Goal: Task Accomplishment & Management: Complete application form

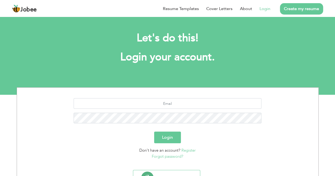
click at [266, 8] on link "Login" at bounding box center [264, 9] width 11 height 6
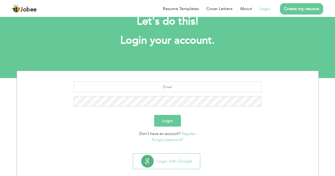
scroll to position [25, 0]
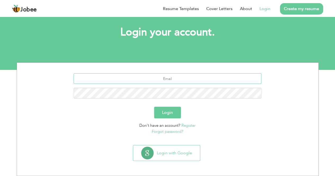
click at [181, 80] on input "text" at bounding box center [168, 78] width 188 height 11
type input "[EMAIL_ADDRESS][DOMAIN_NAME]"
click at [177, 110] on button "Login" at bounding box center [167, 113] width 27 height 12
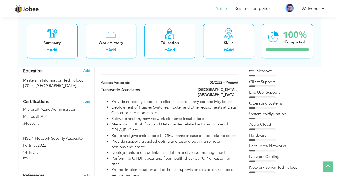
scroll to position [212, 0]
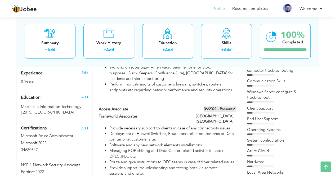
click at [235, 107] on span at bounding box center [234, 109] width 4 height 4
type input "Access Associate"
type input "Transworld Associates"
type input "06/2022"
type input "[GEOGRAPHIC_DATA]"
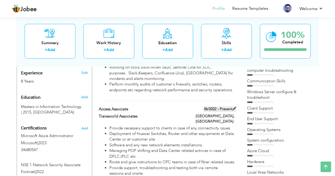
type input "[GEOGRAPHIC_DATA]"
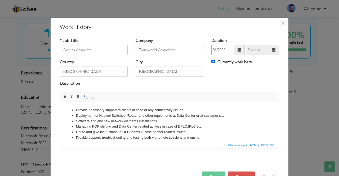
click at [223, 52] on input "06/2022" at bounding box center [222, 50] width 23 height 11
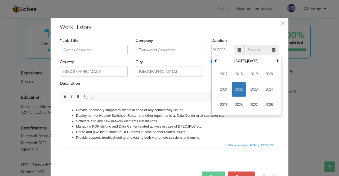
click at [238, 35] on div "* Job Title Access Associate Company Transworld Associates Duration 06/2022 Jun…" at bounding box center [169, 95] width 227 height 122
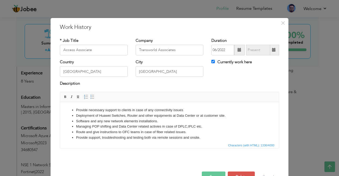
click at [273, 51] on span at bounding box center [274, 50] width 4 height 4
click at [214, 62] on label "Currently work here" at bounding box center [231, 62] width 40 height 6
click at [214, 62] on input "Currently work here" at bounding box center [212, 61] width 3 height 3
checkbox input "false"
click at [252, 52] on input "08/2025" at bounding box center [258, 50] width 24 height 11
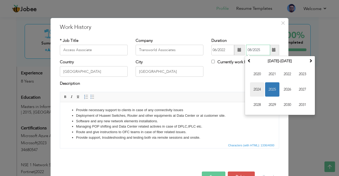
click at [255, 89] on span "2024" at bounding box center [257, 89] width 14 height 14
click at [272, 92] on span "Jun" at bounding box center [272, 89] width 14 height 14
type input "06/2024"
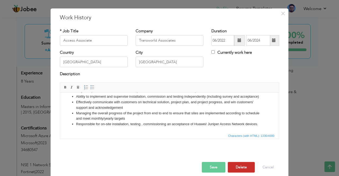
scroll to position [15, 0]
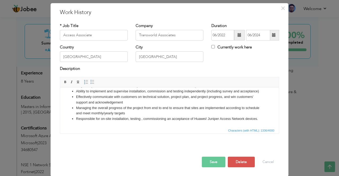
click at [212, 162] on button "Save" at bounding box center [214, 162] width 24 height 11
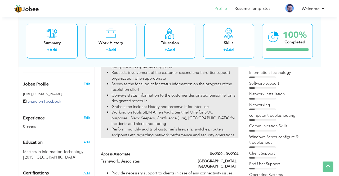
scroll to position [185, 0]
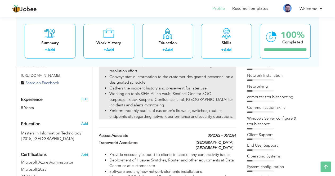
click at [196, 94] on li "Working on tools SIEM Allien Vault, Sentinel One for SOC purposes. Slack,Keeper…" at bounding box center [172, 99] width 126 height 17
type input "NOC/SOC Analyst"
type input "STN Inc"
type input "07/2024"
checkbox input "true"
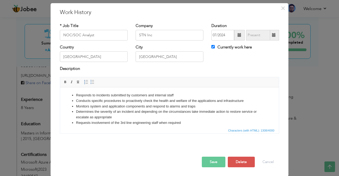
scroll to position [0, 0]
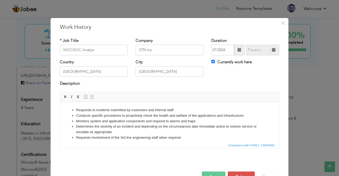
drag, startPoint x: 99, startPoint y: 127, endPoint x: 106, endPoint y: 128, distance: 7.5
click at [99, 127] on li "Determines the severity of an incident and depending on the circumstances take …" at bounding box center [169, 129] width 187 height 11
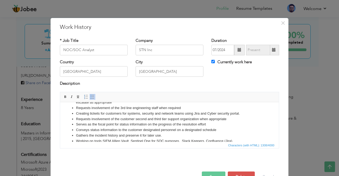
scroll to position [53, 0]
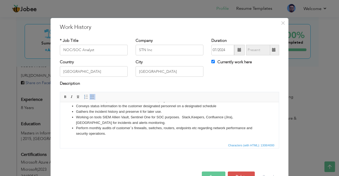
click at [111, 134] on li "Perform monthly audits of customer`s firewalls, switches, routers, endpoints et…" at bounding box center [169, 130] width 187 height 11
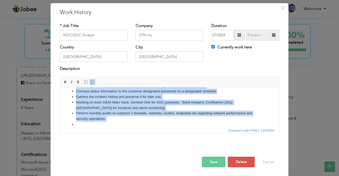
scroll to position [0, 0]
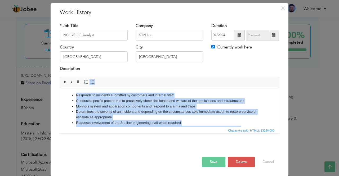
drag, startPoint x: 101, startPoint y: 124, endPoint x: 98, endPoint y: 126, distance: 3.9
click at [60, 87] on html "Responds to incidents submitted by customers and internal staff Conducts specif…" at bounding box center [169, 136] width 219 height 99
click at [145, 112] on li "Determines the severity of an incident and depending on the circumstances take …" at bounding box center [169, 114] width 187 height 11
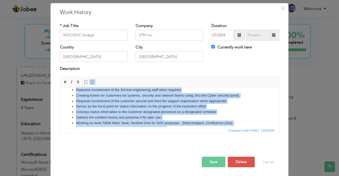
scroll to position [59, 0]
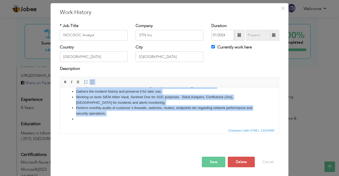
drag, startPoint x: 72, startPoint y: 96, endPoint x: 218, endPoint y: 173, distance: 164.9
click at [218, 127] on html "Responds to incidents submitted by customers and internal staff Conducts specif…" at bounding box center [169, 77] width 219 height 99
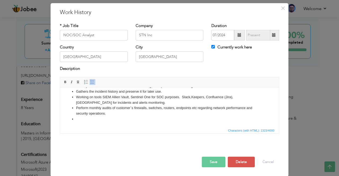
scroll to position [0, 0]
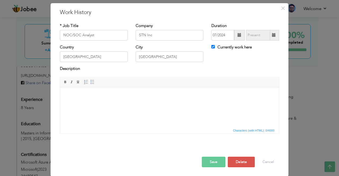
click at [106, 98] on html at bounding box center [169, 95] width 219 height 16
click at [106, 98] on body at bounding box center [169, 95] width 208 height 6
click at [104, 101] on html at bounding box center [169, 95] width 219 height 16
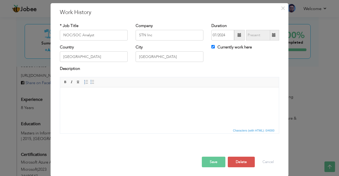
drag, startPoint x: 104, startPoint y: 100, endPoint x: 88, endPoint y: 100, distance: 16.1
click at [88, 100] on html at bounding box center [169, 95] width 219 height 16
click at [87, 100] on html at bounding box center [169, 95] width 219 height 16
click at [118, 90] on html at bounding box center [169, 95] width 219 height 16
click at [118, 96] on body at bounding box center [169, 95] width 208 height 6
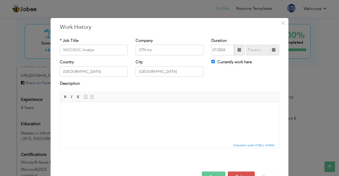
click at [163, 115] on html at bounding box center [169, 110] width 219 height 16
click at [164, 115] on html at bounding box center [169, 110] width 219 height 16
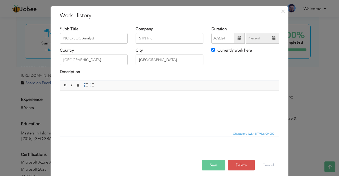
scroll to position [15, 0]
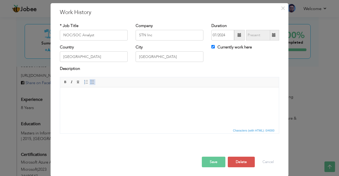
click at [90, 84] on link "Insert/Remove Bulleted List" at bounding box center [92, 82] width 6 height 6
drag, startPoint x: 102, startPoint y: 93, endPoint x: 75, endPoint y: 94, distance: 26.5
click at [75, 94] on ul "STN Portal" at bounding box center [169, 95] width 208 height 6
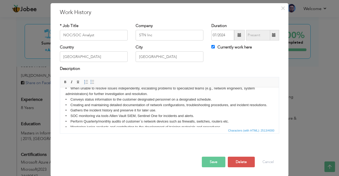
scroll to position [76, 0]
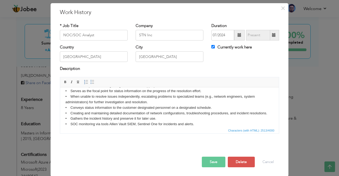
click at [65, 102] on html "• Responds to incidents submitted by customers and internal staff. • Conducts s…" at bounding box center [169, 82] width 219 height 143
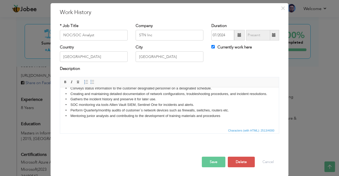
scroll to position [103, 0]
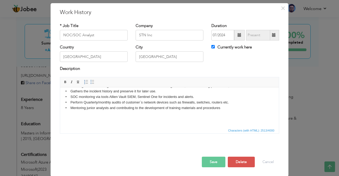
click at [231, 110] on body "• Responds to incidents submitted by customers and internal staff. • Conducts s…" at bounding box center [169, 55] width 208 height 132
click at [86, 82] on span "Insert/Remove Numbered List Insert/Remove Bulleted List" at bounding box center [89, 82] width 13 height 6
click at [90, 81] on span at bounding box center [92, 82] width 4 height 4
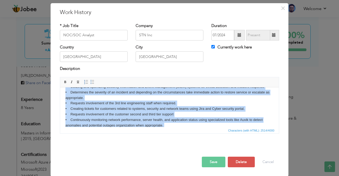
scroll to position [0, 0]
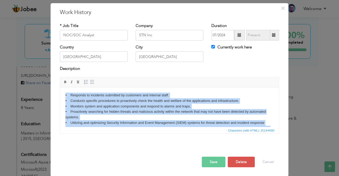
drag, startPoint x: 223, startPoint y: 117, endPoint x: 84, endPoint y: 122, distance: 139.5
click at [60, 87] on html "• Responds to incidents submitted by customers and internal staff. • Conducts s…" at bounding box center [169, 155] width 219 height 137
click at [90, 80] on span at bounding box center [92, 82] width 4 height 4
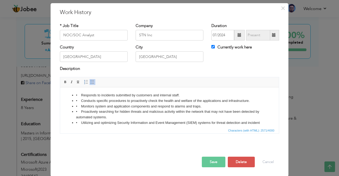
click at [90, 80] on span at bounding box center [92, 82] width 4 height 4
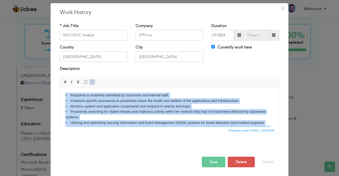
click at [90, 80] on span at bounding box center [92, 82] width 4 height 4
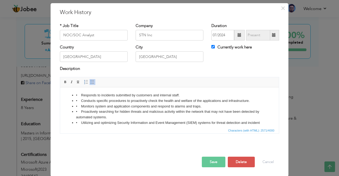
click at [91, 81] on span at bounding box center [92, 82] width 4 height 4
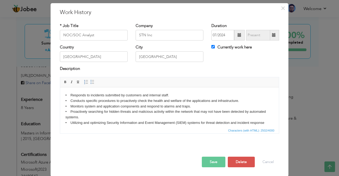
click at [106, 104] on body "• Responds to incidents submitted by customers and internal staff. • Conducts s…" at bounding box center [169, 152] width 208 height 121
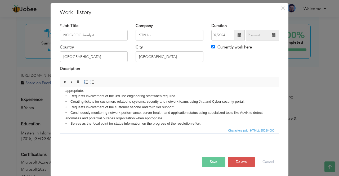
scroll to position [92, 0]
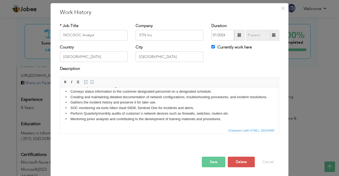
click at [217, 161] on button "Save" at bounding box center [214, 162] width 24 height 11
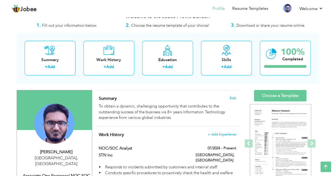
scroll to position [0, 0]
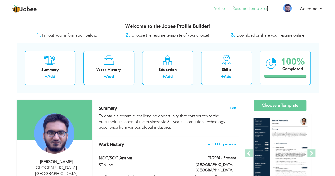
click at [254, 9] on link "Resume Templates" at bounding box center [250, 9] width 36 height 6
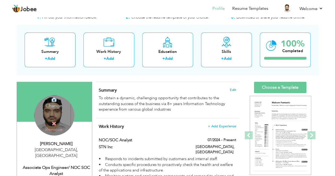
scroll to position [26, 0]
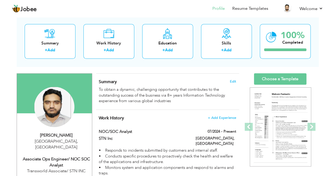
click at [52, 103] on div "Change Remove" at bounding box center [54, 110] width 67 height 46
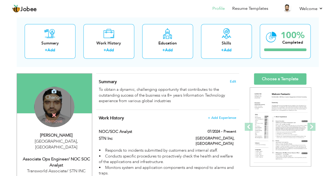
click at [58, 93] on h4 "Change" at bounding box center [54, 93] width 38 height 13
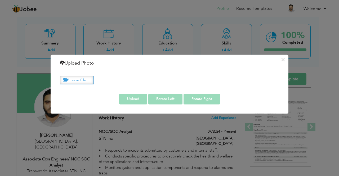
click at [87, 79] on label "Browse File ..." at bounding box center [77, 80] width 34 height 8
click at [0, 0] on input "Browse File ..." at bounding box center [0, 0] width 0 height 0
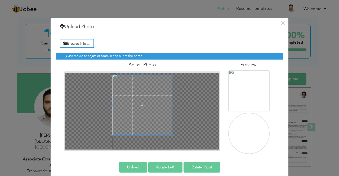
click at [139, 73] on div at bounding box center [142, 111] width 154 height 77
click at [131, 165] on button "Upload" at bounding box center [133, 167] width 28 height 11
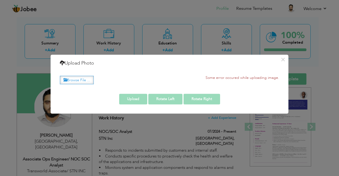
click at [88, 81] on label "Browse File ..." at bounding box center [77, 80] width 34 height 8
click at [0, 0] on input "Browse File ..." at bounding box center [0, 0] width 0 height 0
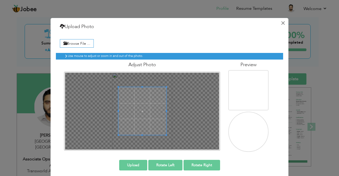
click at [280, 23] on button "×" at bounding box center [282, 23] width 8 height 8
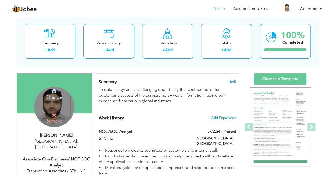
click at [55, 94] on h4 "Change" at bounding box center [54, 93] width 38 height 13
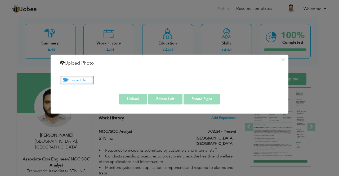
click at [90, 78] on label "Browse File ..." at bounding box center [77, 80] width 34 height 8
click at [0, 0] on input "Browse File ..." at bounding box center [0, 0] width 0 height 0
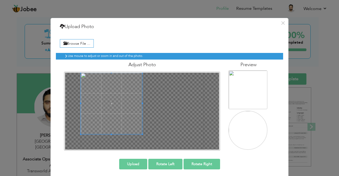
click at [72, 96] on div at bounding box center [142, 111] width 154 height 77
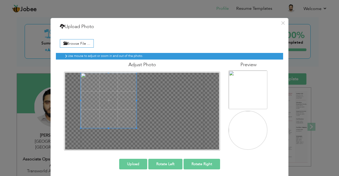
click at [135, 164] on div "× Upload Photo Browse File ... Some error occured while uploading image." at bounding box center [170, 98] width 238 height 161
click at [75, 99] on div at bounding box center [142, 111] width 154 height 77
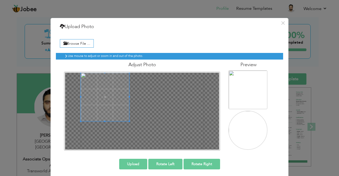
click at [125, 133] on div at bounding box center [142, 111] width 154 height 77
click at [128, 164] on button "Upload" at bounding box center [133, 164] width 28 height 11
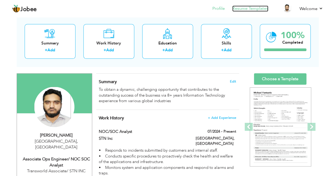
click at [251, 9] on link "Resume Templates" at bounding box center [250, 9] width 36 height 6
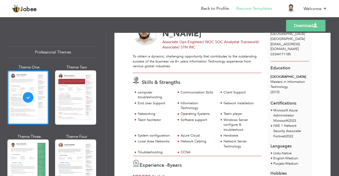
scroll to position [79, 0]
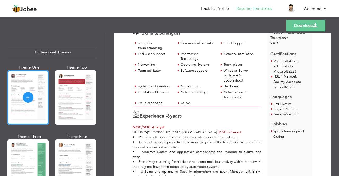
click at [179, 113] on label "8 years" at bounding box center [174, 116] width 15 height 7
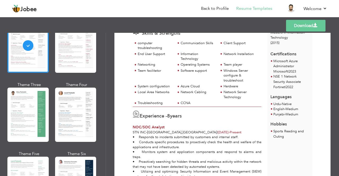
scroll to position [53, 0]
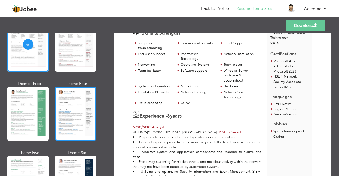
click at [71, 110] on div at bounding box center [75, 114] width 41 height 54
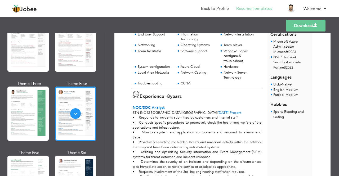
scroll to position [106, 0]
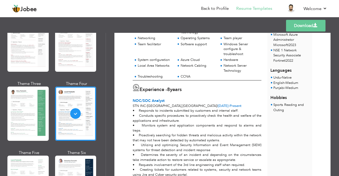
click at [162, 86] on span "Experience -" at bounding box center [153, 89] width 28 height 7
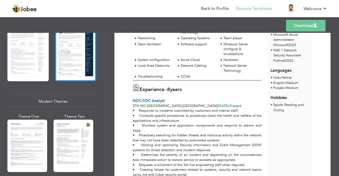
scroll to position [212, 0]
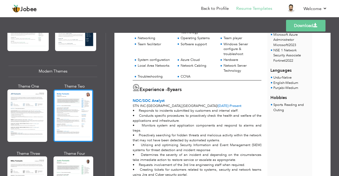
click at [80, 116] on div at bounding box center [73, 115] width 40 height 52
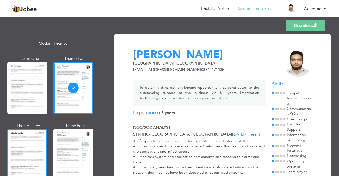
scroll to position [265, 0]
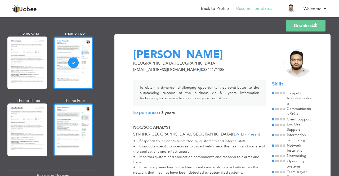
click at [72, 125] on div at bounding box center [73, 129] width 40 height 52
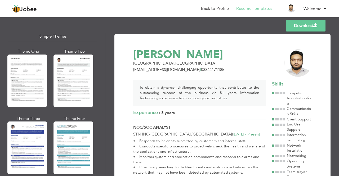
scroll to position [936, 0]
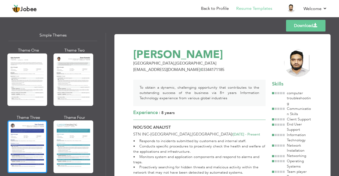
click at [39, 133] on div at bounding box center [27, 146] width 40 height 52
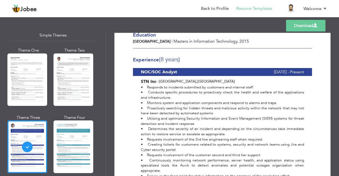
scroll to position [127, 0]
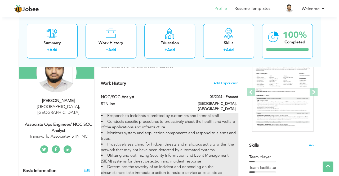
scroll to position [53, 0]
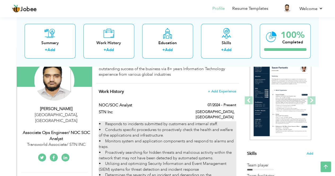
type input "NOC/SOC Analyst"
type input "STN Inc"
type input "07/2024"
type input "[GEOGRAPHIC_DATA]"
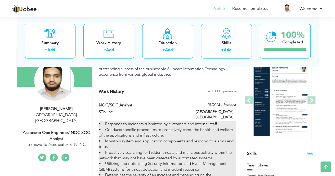
type input "[GEOGRAPHIC_DATA]"
checkbox input "true"
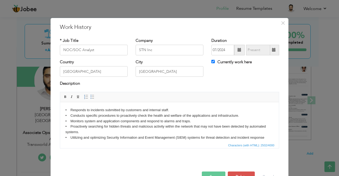
click at [181, 127] on body "• Responds to incidents submitted by customers and internal staff. • Conducts s…" at bounding box center [169, 167] width 208 height 121
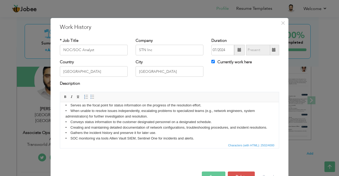
scroll to position [92, 0]
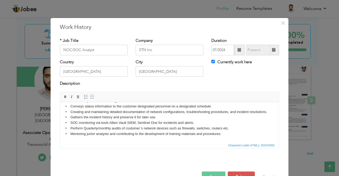
click at [229, 134] on body "• Responds to incidents submitted by customers and internal staff. • Conducts s…" at bounding box center [169, 75] width 208 height 121
click at [90, 95] on span at bounding box center [92, 97] width 4 height 4
click at [104, 141] on li "​​​​​​​ ​​​​​​​" at bounding box center [169, 143] width 187 height 6
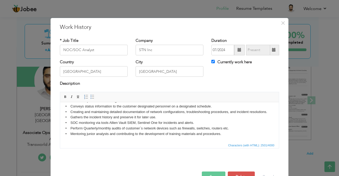
click at [69, 132] on body "• Responds to incidents submitted by customers and internal staff. • Conducts s…" at bounding box center [169, 75] width 208 height 121
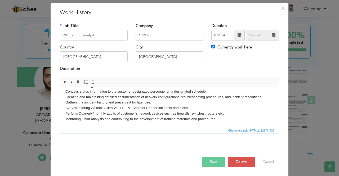
drag, startPoint x: 69, startPoint y: 89, endPoint x: 252, endPoint y: 124, distance: 187.0
click at [252, 124] on html "Responds to incidents submitted by customers and internal staff. Conducts speci…" at bounding box center [169, 61] width 219 height 132
click at [90, 83] on span at bounding box center [92, 82] width 4 height 4
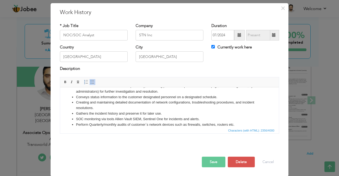
click at [126, 111] on li "Gathers the incident history and preserve it for later use." at bounding box center [169, 114] width 187 height 6
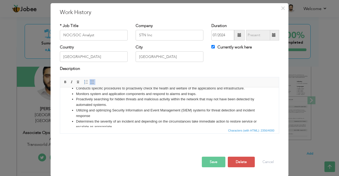
scroll to position [103, 0]
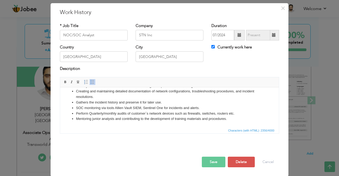
click at [232, 120] on li "Mentoring junior analysts and contributing to the development of training mater…" at bounding box center [169, 119] width 187 height 6
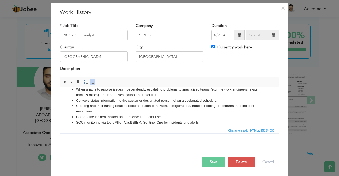
scroll to position [114, 0]
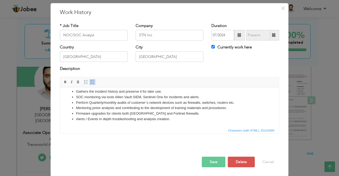
click at [190, 112] on li "Firmware upgrades for clients both [GEOGRAPHIC_DATA] and Fortinet firewalls." at bounding box center [169, 114] width 187 height 6
click at [191, 143] on div "Save Save and Continue Delete Cancel" at bounding box center [169, 157] width 227 height 30
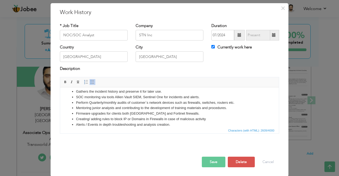
click at [209, 161] on button "Save" at bounding box center [214, 162] width 24 height 11
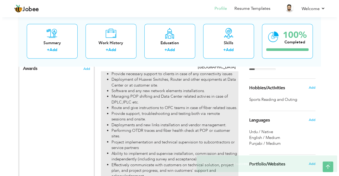
scroll to position [317, 0]
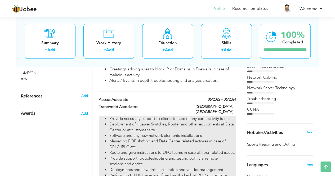
click at [173, 138] on li "Managing POP shifting and Data Center related activies in case of DPLC,IPLC etc." at bounding box center [172, 143] width 126 height 11
type input "Access Associate"
type input "Transworld Associates"
type input "06/2022"
type input "06/2024"
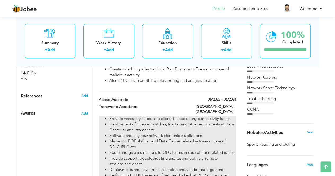
checkbox input "false"
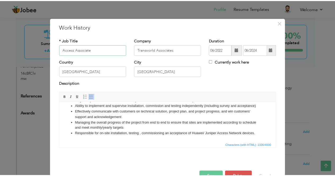
scroll to position [15, 0]
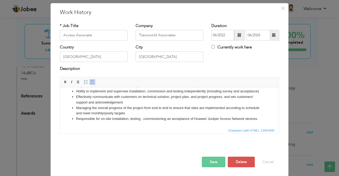
click at [269, 117] on ul "Provide necessary support to clients in case of any connectivity issues Deploym…" at bounding box center [169, 80] width 208 height 83
click at [207, 119] on li "Responsible for on-site installation, testing , commissioning an acceptance of …" at bounding box center [169, 119] width 187 height 6
click at [233, 120] on li "Responsible for on-site installation, testing , commissioning an acceptance of …" at bounding box center [169, 119] width 187 height 6
click at [216, 162] on button "Save" at bounding box center [214, 162] width 24 height 11
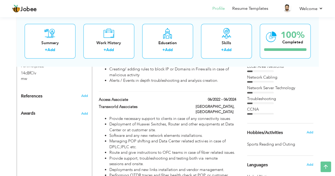
scroll to position [0, 0]
click at [256, 11] on link "Resume Templates" at bounding box center [250, 9] width 36 height 6
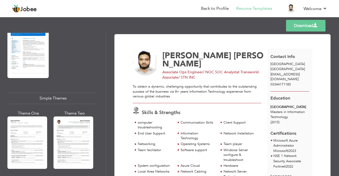
scroll to position [926, 0]
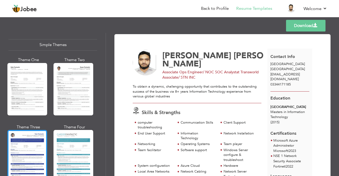
click at [27, 142] on div at bounding box center [27, 156] width 40 height 52
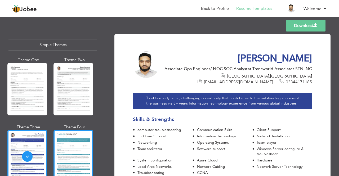
click at [75, 145] on div at bounding box center [73, 156] width 40 height 52
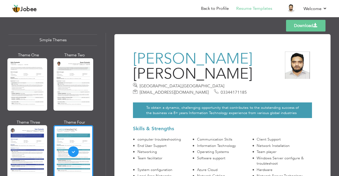
scroll to position [936, 0]
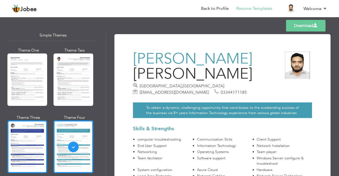
click at [31, 135] on div at bounding box center [27, 146] width 40 height 52
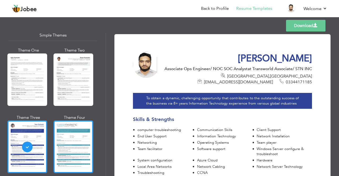
click at [68, 139] on div at bounding box center [73, 146] width 40 height 52
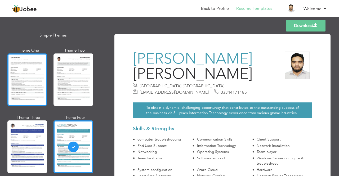
click at [21, 82] on div at bounding box center [27, 79] width 40 height 52
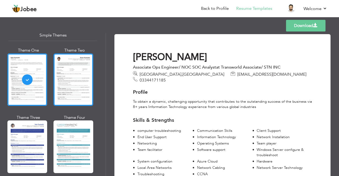
click at [78, 78] on div at bounding box center [73, 79] width 40 height 52
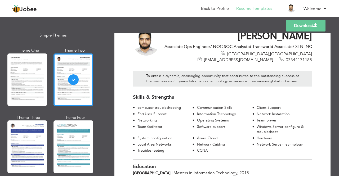
scroll to position [0, 0]
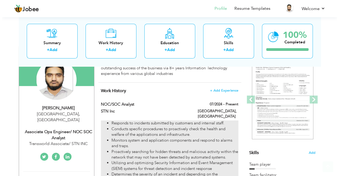
scroll to position [106, 0]
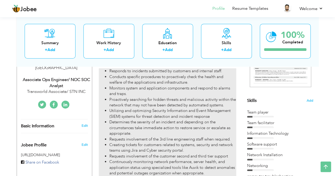
click at [198, 112] on li "Utilizing and optimizing Security Information and Event Management (SIEM) syste…" at bounding box center [172, 113] width 126 height 11
type input "NOC/SOC Analyst"
type input "STN Inc"
type input "07/2024"
type input "[GEOGRAPHIC_DATA]"
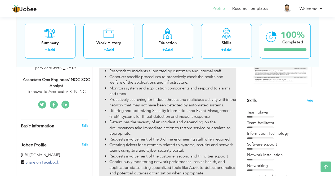
type input "[GEOGRAPHIC_DATA]"
checkbox input "true"
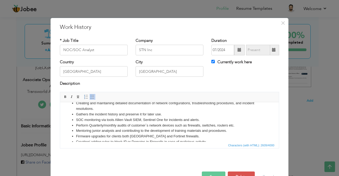
click at [80, 121] on li "SOC monitoring via tools Allien Vault SIEM, Sentinel One for incidents and aler…" at bounding box center [169, 120] width 187 height 6
click at [81, 114] on li "Gathers the incident history and preserve it for later use." at bounding box center [169, 114] width 187 height 6
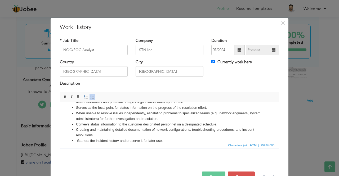
click at [80, 128] on li "Creating and maintaining detailed documentation of network configurations, trou…" at bounding box center [169, 132] width 187 height 11
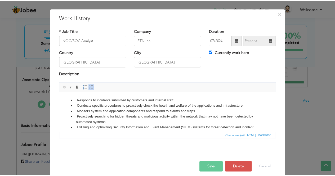
scroll to position [15, 0]
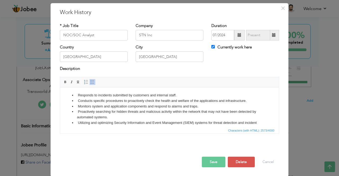
click at [211, 160] on button "Save" at bounding box center [214, 162] width 24 height 11
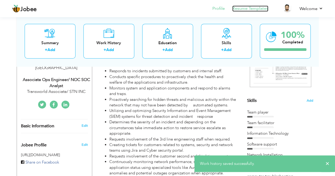
click at [250, 11] on link "Resume Templates" at bounding box center [250, 9] width 36 height 6
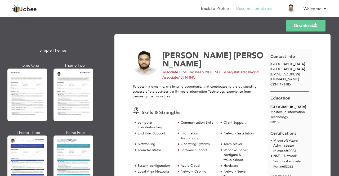
scroll to position [936, 0]
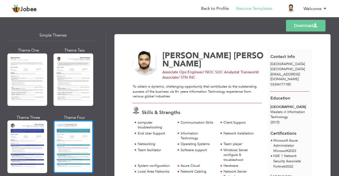
click at [69, 127] on div at bounding box center [73, 146] width 40 height 52
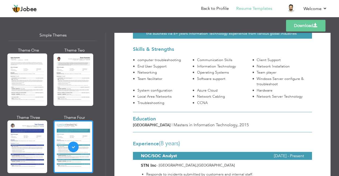
scroll to position [0, 0]
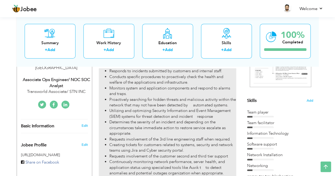
click at [179, 118] on li "Utilizing and optimizing Security Information and Event Management (SIEM) syste…" at bounding box center [172, 113] width 126 height 11
type input "NOC/SOC Analyst"
type input "STN Inc"
type input "07/2024"
type input "[GEOGRAPHIC_DATA]"
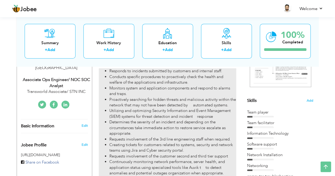
type input "[GEOGRAPHIC_DATA]"
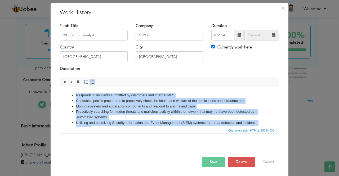
drag, startPoint x: 171, startPoint y: 121, endPoint x: 61, endPoint y: 125, distance: 110.7
click at [60, 87] on html "Responds to incidents submitted by customers and internal staff. Conducts speci…" at bounding box center [169, 166] width 219 height 159
copy ul "Loremips do sitametco adipiscin el seddoeius tem incididu utlab. Etdolore magna…"
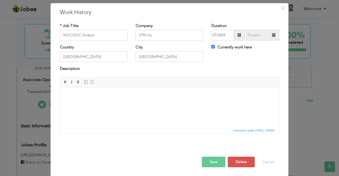
click at [170, 102] on html "​​​​​​​" at bounding box center [169, 95] width 219 height 16
click at [151, 94] on body at bounding box center [169, 95] width 208 height 6
click at [137, 103] on html at bounding box center [169, 95] width 219 height 16
click at [134, 100] on span "Context Menu Options" at bounding box center [132, 100] width 4 height 4
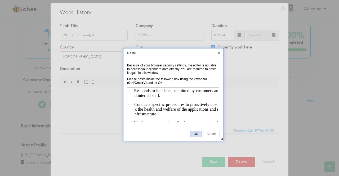
click at [196, 134] on span "OK" at bounding box center [195, 134] width 11 height 4
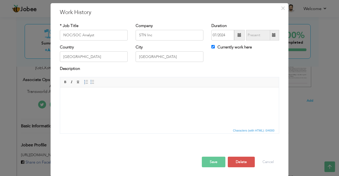
click at [166, 103] on html at bounding box center [169, 95] width 219 height 16
click at [150, 100] on span "Paste" at bounding box center [161, 100] width 28 height 6
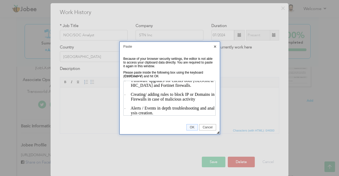
scroll to position [318, 0]
click at [192, 129] on span "OK" at bounding box center [192, 127] width 11 height 4
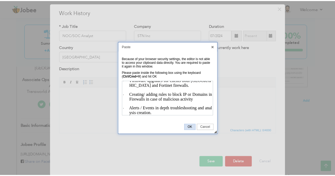
scroll to position [0, 0]
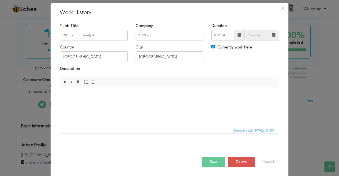
click at [171, 103] on html at bounding box center [169, 95] width 219 height 16
click at [206, 160] on button "Save" at bounding box center [214, 162] width 24 height 11
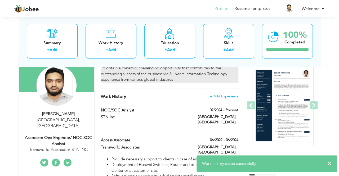
scroll to position [53, 0]
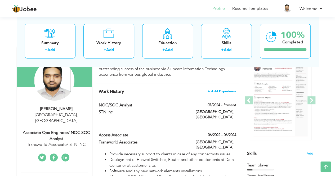
click at [221, 90] on span "+ Add Experience" at bounding box center [221, 91] width 29 height 4
checkbox input "false"
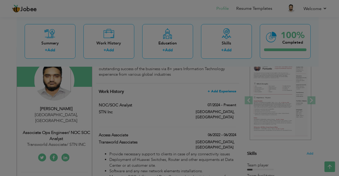
scroll to position [0, 0]
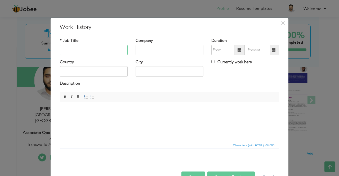
click at [101, 48] on input "text" at bounding box center [94, 50] width 68 height 11
type input "NOC/SOC Analyst"
type input "STN Inc."
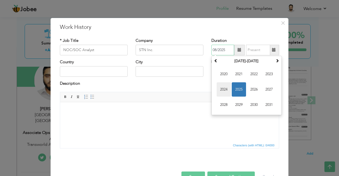
click at [224, 89] on span "2024" at bounding box center [223, 89] width 14 height 14
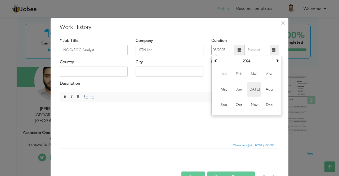
click at [249, 88] on span "Jul" at bounding box center [254, 89] width 14 height 14
type input "07/2024"
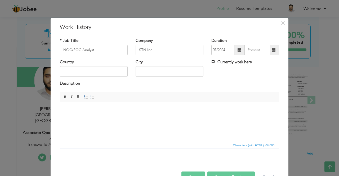
click at [212, 61] on input "Currently work here" at bounding box center [212, 61] width 3 height 3
checkbox input "true"
click at [106, 71] on input "text" at bounding box center [94, 71] width 68 height 11
type input "[GEOGRAPHIC_DATA]"
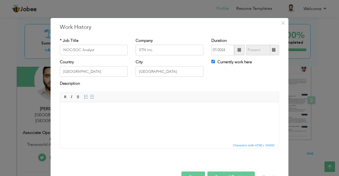
click at [120, 118] on html at bounding box center [169, 110] width 219 height 16
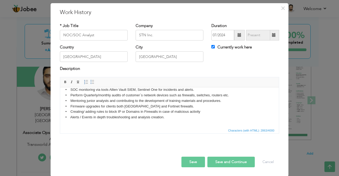
scroll to position [114, 0]
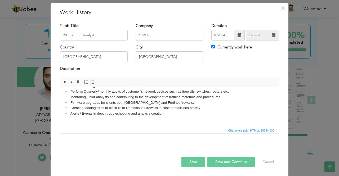
click at [189, 163] on button "Save" at bounding box center [193, 162] width 24 height 11
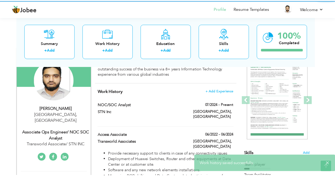
scroll to position [0, 0]
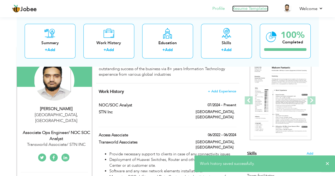
click at [242, 10] on link "Resume Templates" at bounding box center [250, 9] width 36 height 6
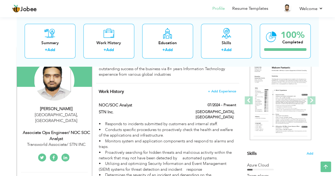
click at [83, 142] on div "Transworld Associate/ STN INC" at bounding box center [56, 145] width 71 height 6
type input "[PERSON_NAME]"
type input "03344171185"
select select "number:166"
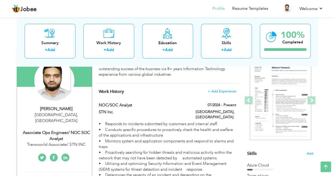
type input "[GEOGRAPHIC_DATA]"
select select "number:10"
type input "Transworld Associate/ STN INC"
type input "Associate Ops Engineer/ NOC SOC Analyst"
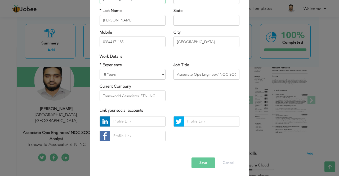
scroll to position [63, 0]
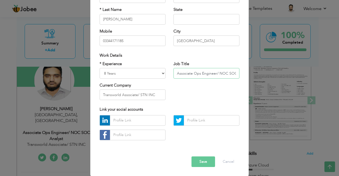
click at [231, 74] on input "Associate Ops Engineer/ NOC SOC Analyst" at bounding box center [206, 73] width 66 height 11
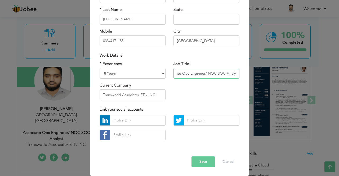
scroll to position [0, 13]
click at [137, 74] on select "Entry Level Less than 1 Year 1 Year 2 Years 3 Years 4 Years 5 Years 6 Years 7 Y…" at bounding box center [132, 73] width 66 height 11
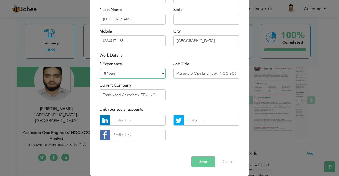
select select "number:12"
click at [99, 68] on select "Entry Level Less than 1 Year 1 Year 2 Years 3 Years 4 Years 5 Years 6 Years 7 Y…" at bounding box center [132, 73] width 66 height 11
click at [138, 96] on input "Transworld Associate/ STN INC" at bounding box center [132, 94] width 66 height 11
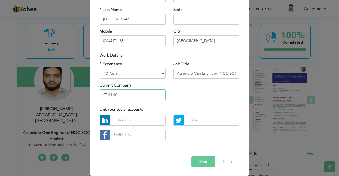
type input "STN INC"
click at [205, 98] on div "* Experience Entry Level Less than 1 Year 1 Year 2 Years 3 Years 4 Years 5 Year…" at bounding box center [170, 82] width 148 height 43
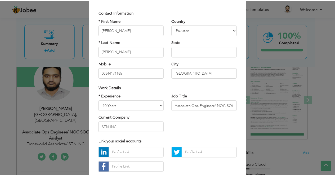
scroll to position [63, 0]
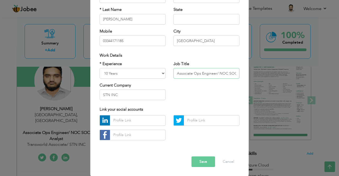
click at [214, 75] on input "Associate Ops Engineer/ NOC SOC Analyst" at bounding box center [206, 73] width 66 height 11
click at [216, 74] on input "Associate Ops Engineer/ NOC SOC Analyst" at bounding box center [206, 73] width 66 height 11
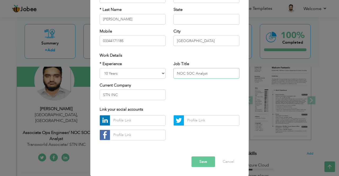
click at [184, 75] on input "NOC SOC Analyst" at bounding box center [206, 73] width 66 height 11
type input "NOC /SOC Analyst"
click at [196, 88] on div "* Experience Entry Level Less than 1 Year 1 Year 2 Years 3 Years 4 Years 5 Year…" at bounding box center [170, 82] width 148 height 43
click at [202, 165] on button "Save" at bounding box center [203, 161] width 24 height 11
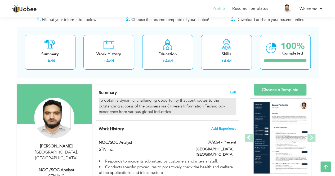
scroll to position [0, 0]
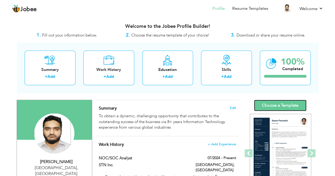
click at [268, 103] on link "Choose a Template" at bounding box center [280, 105] width 52 height 11
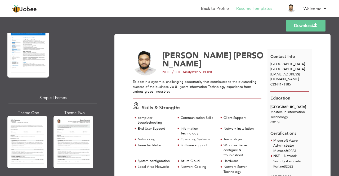
scroll to position [936, 0]
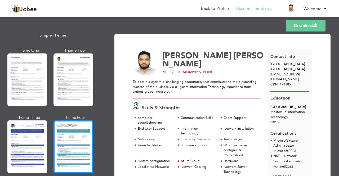
click at [75, 135] on div at bounding box center [73, 146] width 40 height 52
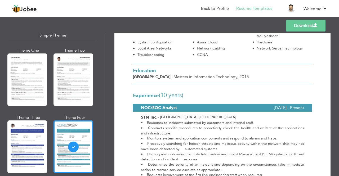
scroll to position [185, 0]
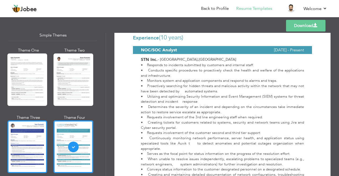
click at [32, 142] on div at bounding box center [27, 146] width 40 height 52
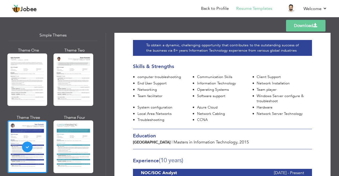
scroll to position [0, 0]
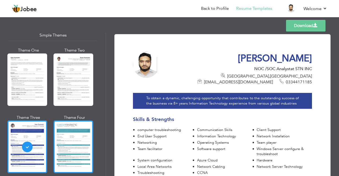
click at [67, 126] on div at bounding box center [73, 146] width 40 height 52
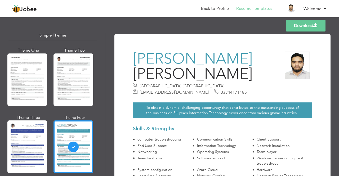
click at [303, 25] on link "Download" at bounding box center [305, 26] width 39 height 12
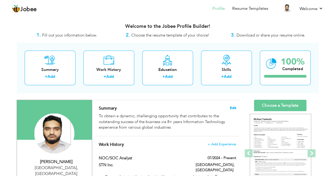
click at [233, 108] on span "Edit" at bounding box center [233, 108] width 6 height 4
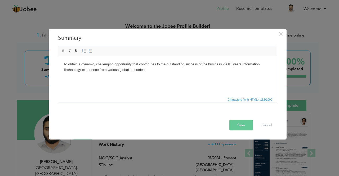
click at [230, 64] on body "To obtain a dynamic, challenging opportunity that contributes to the outstandin…" at bounding box center [167, 66] width 208 height 11
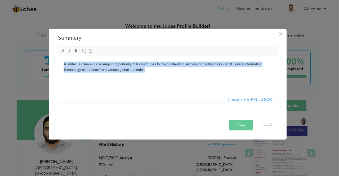
drag, startPoint x: 151, startPoint y: 73, endPoint x: 73, endPoint y: 102, distance: 83.1
click at [58, 56] on html "To obtain a dynamic, challenging opportunity that contributes to the outstandin…" at bounding box center [167, 67] width 219 height 22
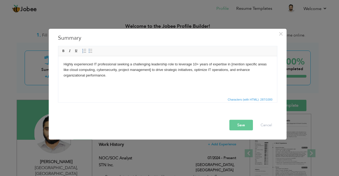
click at [274, 63] on html "Highly experienced IT professional seeking a challenging leadership role to lev…" at bounding box center [167, 69] width 219 height 27
click at [118, 71] on body "Highly experienced IT professional seeking a challenging leadership role to lev…" at bounding box center [167, 66] width 208 height 11
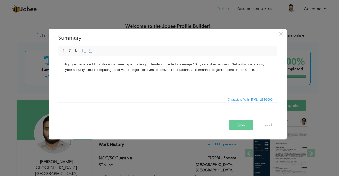
click at [130, 78] on html "Highly experienced IT professional seeking a challenging leadership role to lev…" at bounding box center [167, 67] width 219 height 22
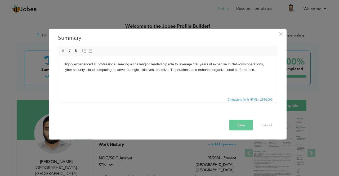
click at [113, 71] on body "Highly experienced IT professional seeking a challenging leadership role to lev…" at bounding box center [167, 66] width 208 height 11
click at [145, 77] on html "Highly experienced IT professional seeking a challenging leadership role to lev…" at bounding box center [167, 67] width 219 height 22
click at [233, 124] on button "Save" at bounding box center [241, 125] width 24 height 11
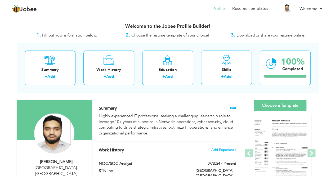
click at [232, 107] on span "Edit" at bounding box center [233, 108] width 6 height 4
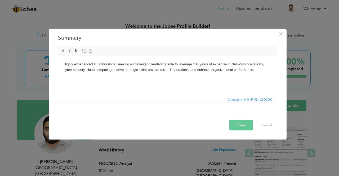
click at [265, 64] on body "Highly experienced IT professional seeking a challenging leadership role to lev…" at bounding box center [167, 66] width 208 height 11
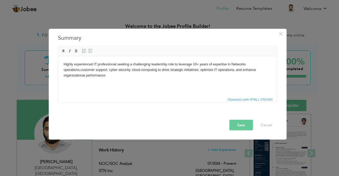
click at [187, 78] on body "Highly experienced IT professional seeking a challenging leadership role to lev…" at bounding box center [167, 69] width 208 height 16
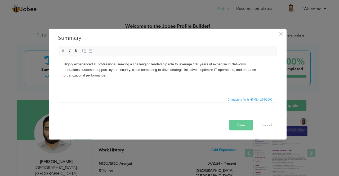
click at [236, 124] on button "Save" at bounding box center [241, 125] width 24 height 11
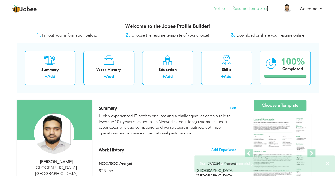
click at [249, 10] on link "Resume Templates" at bounding box center [250, 9] width 36 height 6
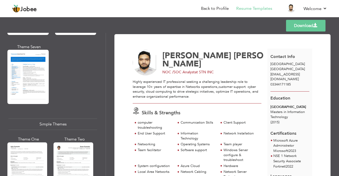
scroll to position [936, 0]
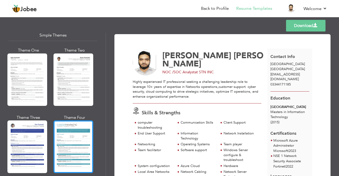
click at [79, 121] on div at bounding box center [73, 146] width 40 height 52
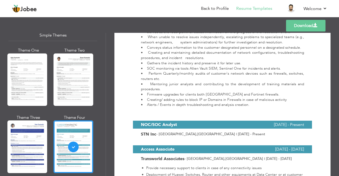
scroll to position [185, 0]
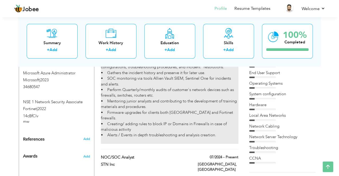
scroll to position [317, 0]
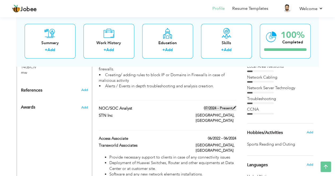
click at [233, 106] on span at bounding box center [234, 108] width 4 height 4
type input "NOC/SOC Analyst"
type input "STN Inc"
type input "07/2024"
type input "[GEOGRAPHIC_DATA]"
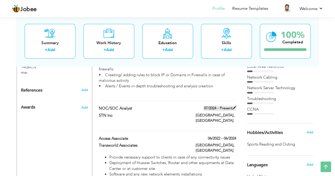
type input "[GEOGRAPHIC_DATA]"
checkbox input "true"
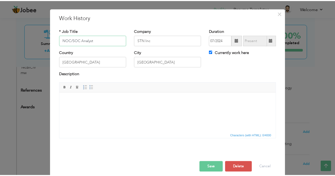
scroll to position [15, 0]
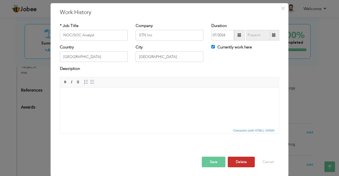
click at [245, 163] on button "Delete" at bounding box center [241, 162] width 27 height 11
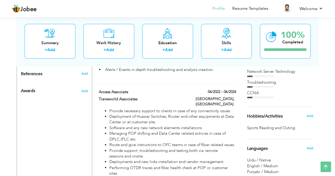
scroll to position [397, 0]
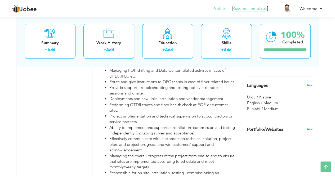
click at [255, 8] on link "Resume Templates" at bounding box center [250, 9] width 36 height 6
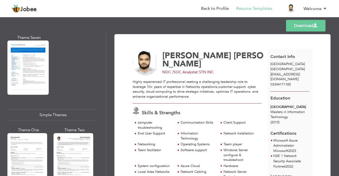
scroll to position [926, 0]
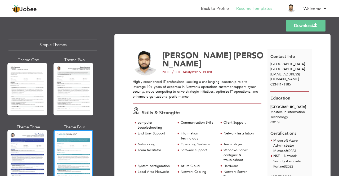
click at [76, 141] on div at bounding box center [73, 156] width 40 height 52
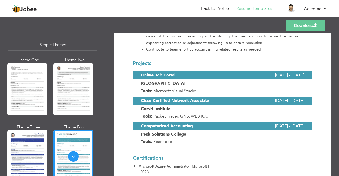
scroll to position [873, 0]
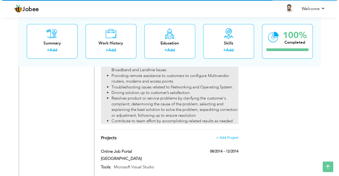
scroll to position [883, 0]
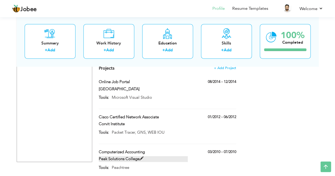
click at [142, 157] on span at bounding box center [141, 159] width 4 height 4
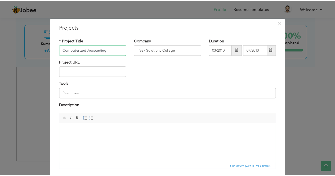
scroll to position [36, 0]
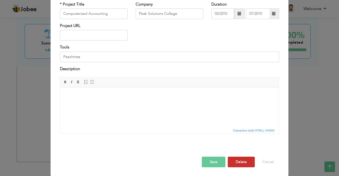
click at [232, 160] on button "Delete" at bounding box center [241, 162] width 27 height 11
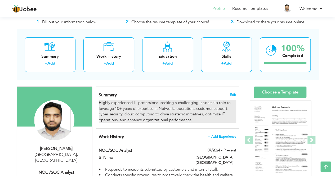
scroll to position [0, 0]
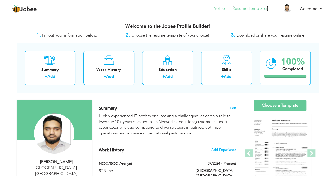
click at [259, 10] on link "Resume Templates" at bounding box center [250, 9] width 36 height 6
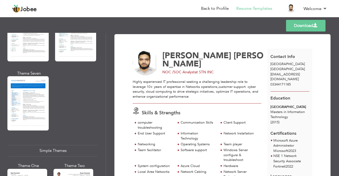
scroll to position [936, 0]
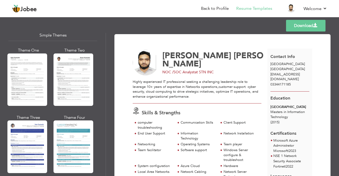
click at [76, 134] on div at bounding box center [73, 146] width 40 height 52
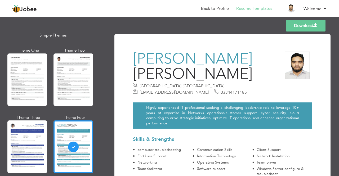
click at [303, 25] on link "Download" at bounding box center [305, 26] width 39 height 12
click at [1, 122] on div "Professional Themes Theme One Theme Two Theme Three Theme Six" at bounding box center [53, 104] width 106 height 143
